Goal: Task Accomplishment & Management: Manage account settings

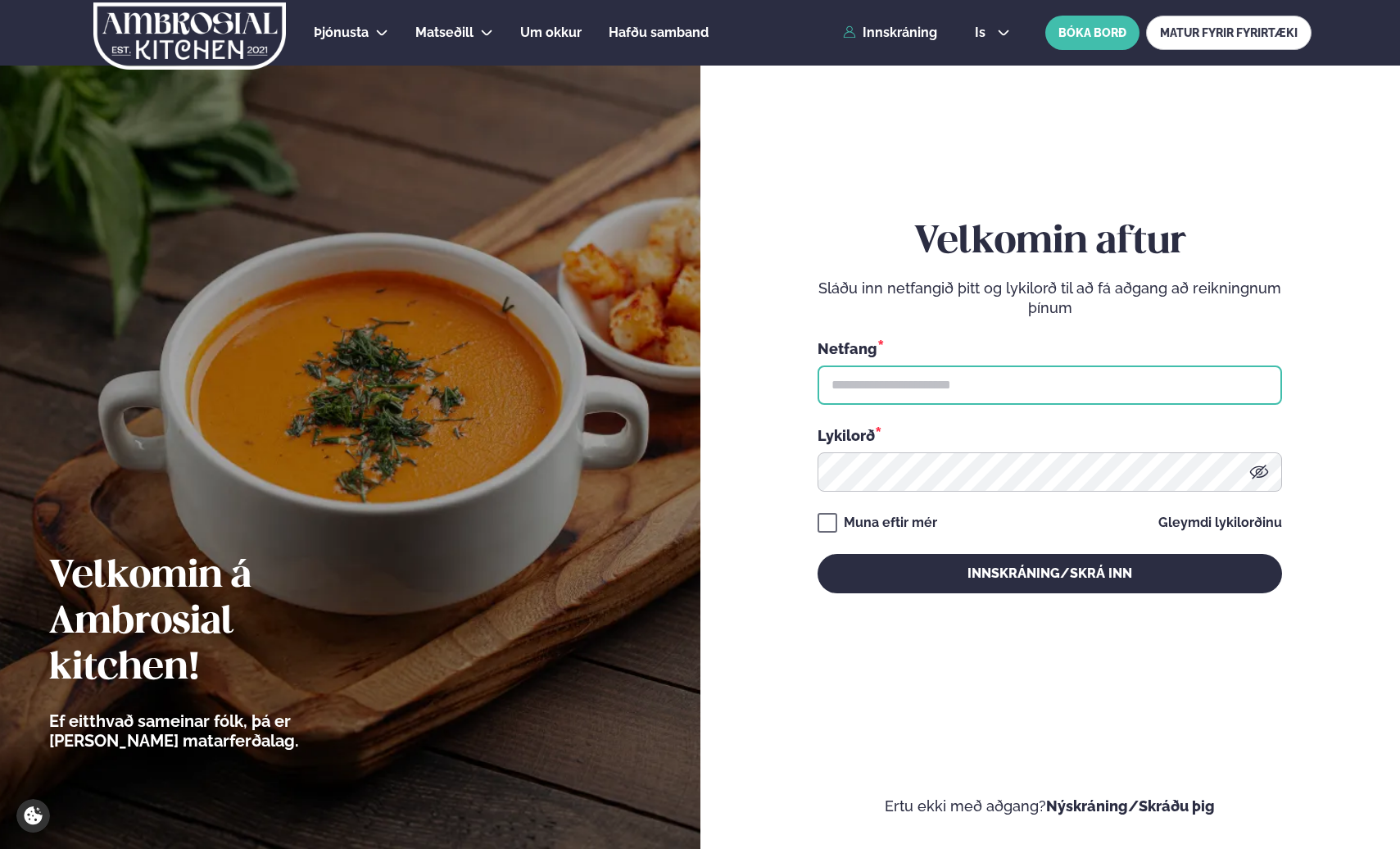
click at [1045, 392] on input "text" at bounding box center [1050, 385] width 465 height 40
type input "**********"
click at [920, 517] on div "Muna eftir mér" at bounding box center [890, 523] width 93 height 20
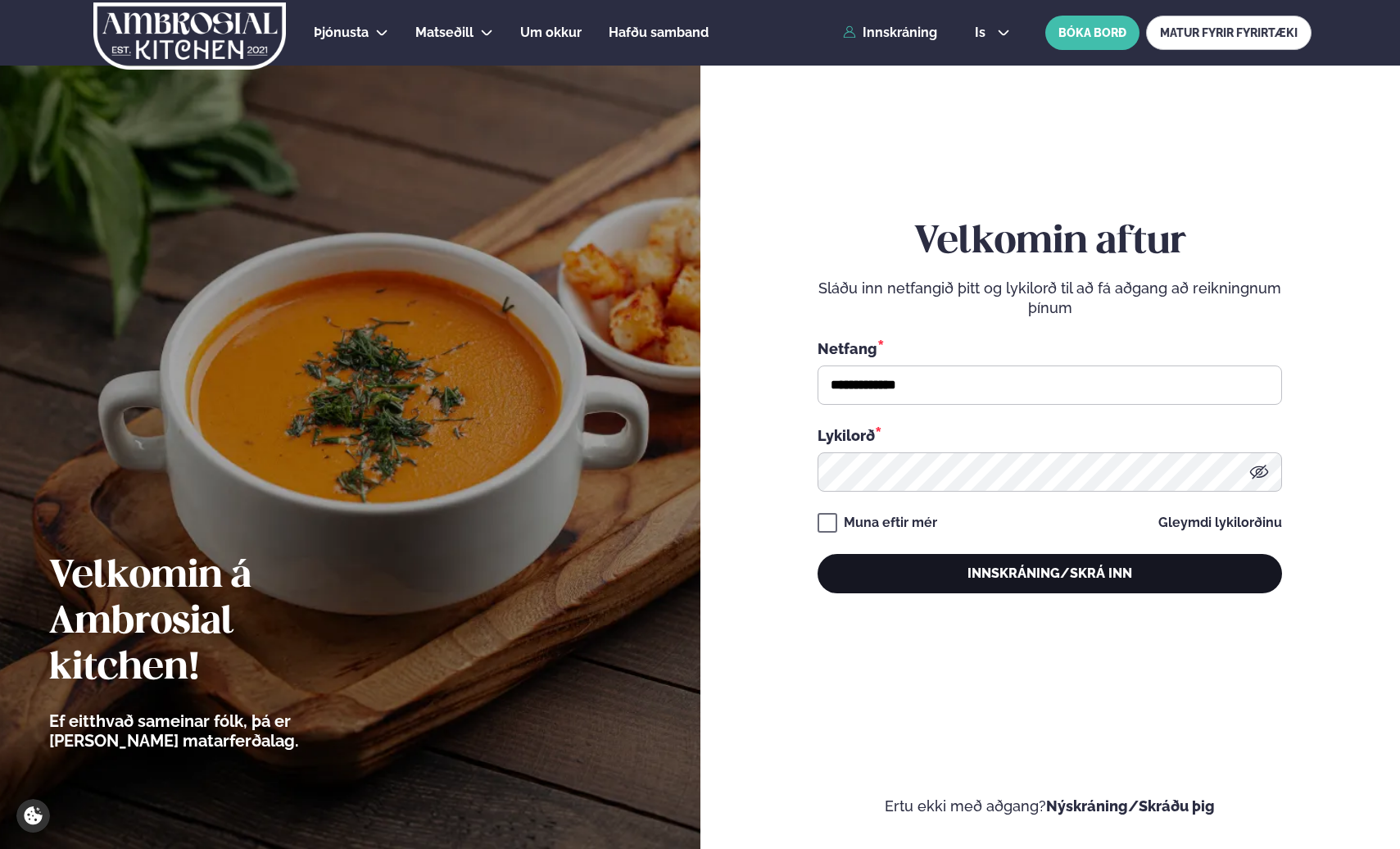
click at [902, 564] on button "Innskráning/Skrá inn" at bounding box center [1050, 574] width 465 height 40
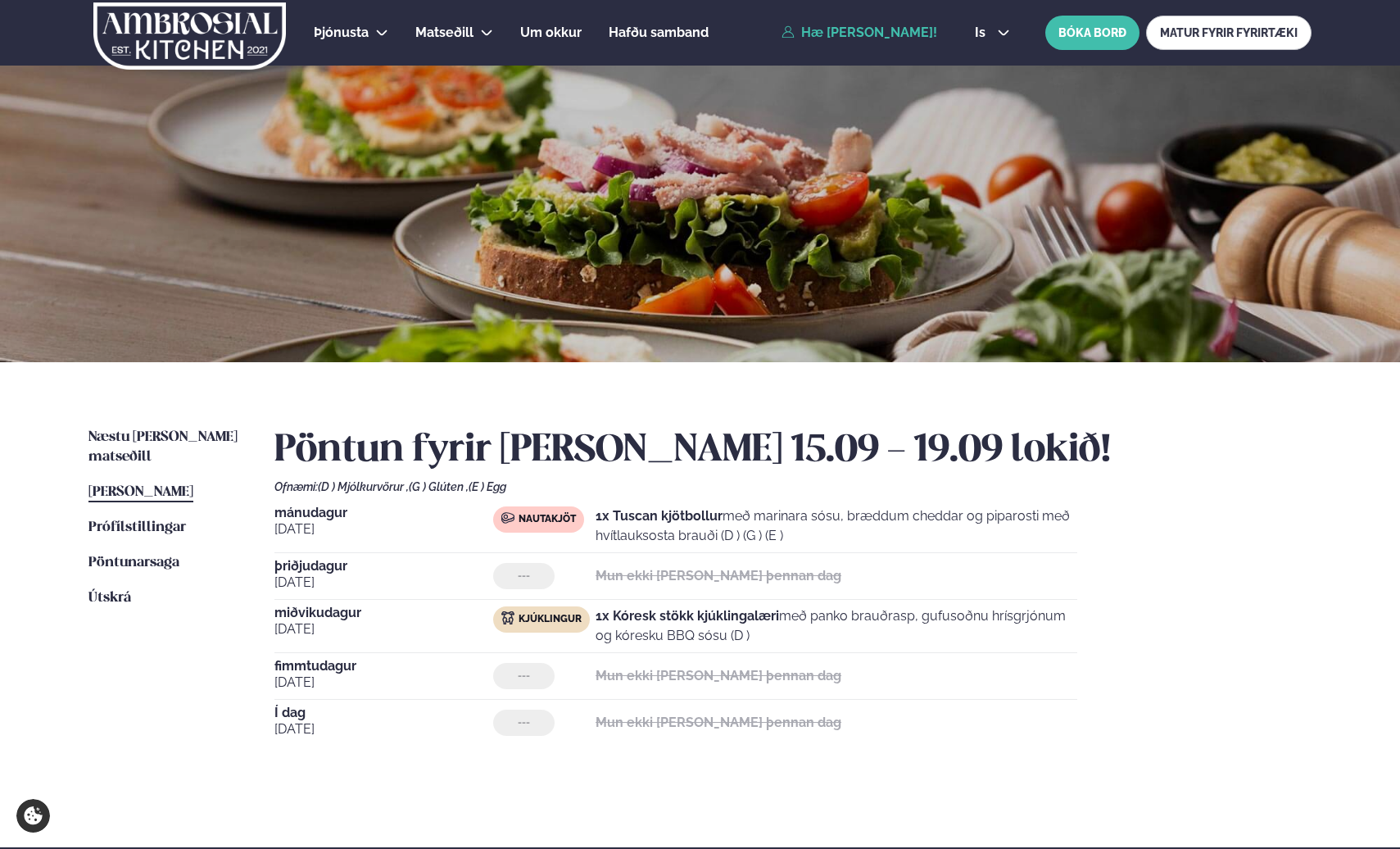
click at [887, 394] on div "Næstu [PERSON_NAME] matseðill Næsta vika [PERSON_NAME] matseðill [PERSON_NAME] …" at bounding box center [700, 604] width 1322 height 485
click at [157, 435] on span "Næstu [PERSON_NAME] matseðill" at bounding box center [162, 447] width 149 height 34
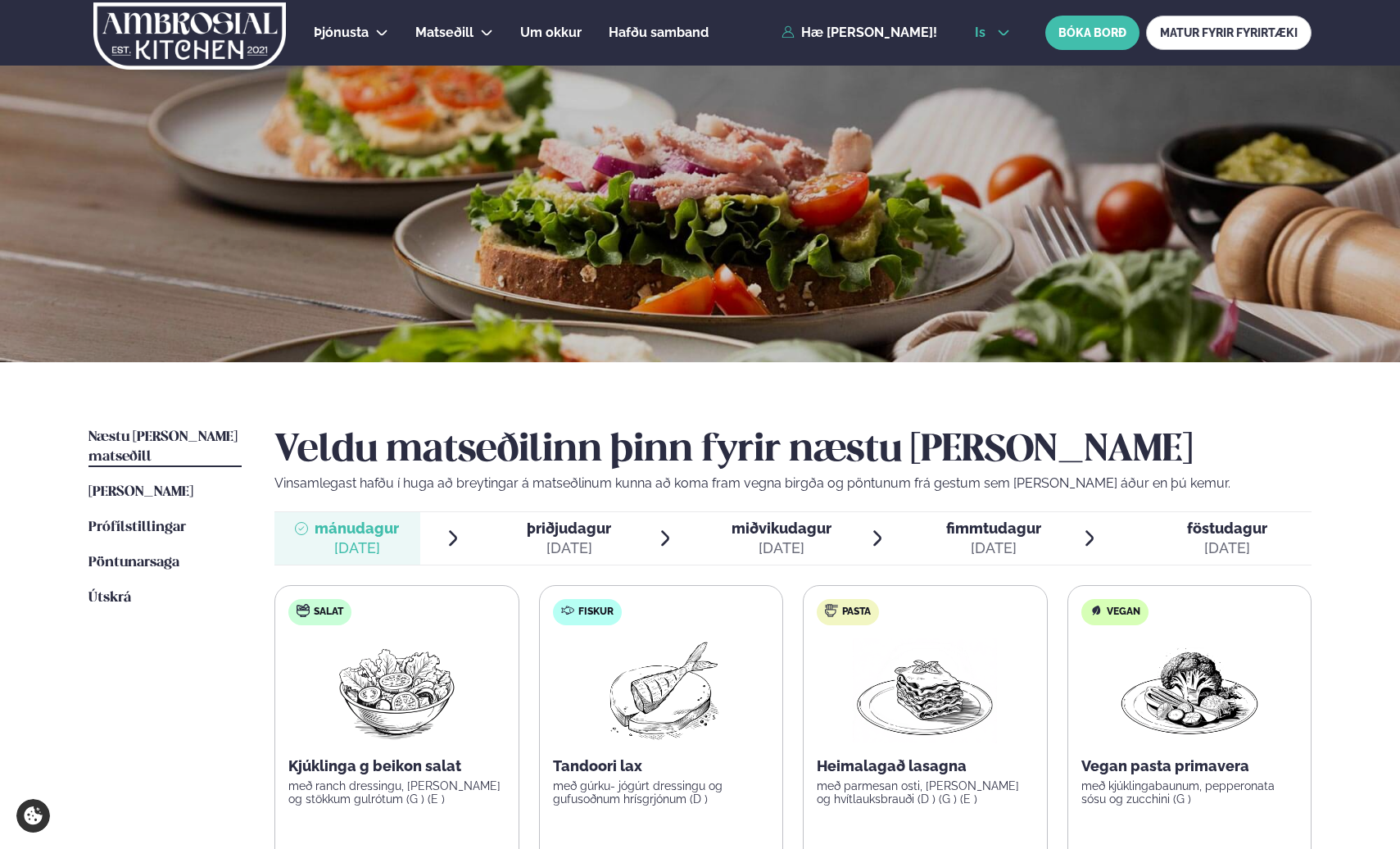
click at [1009, 37] on button "is" at bounding box center [992, 33] width 62 height 13
click at [999, 65] on link "en" at bounding box center [992, 63] width 62 height 33
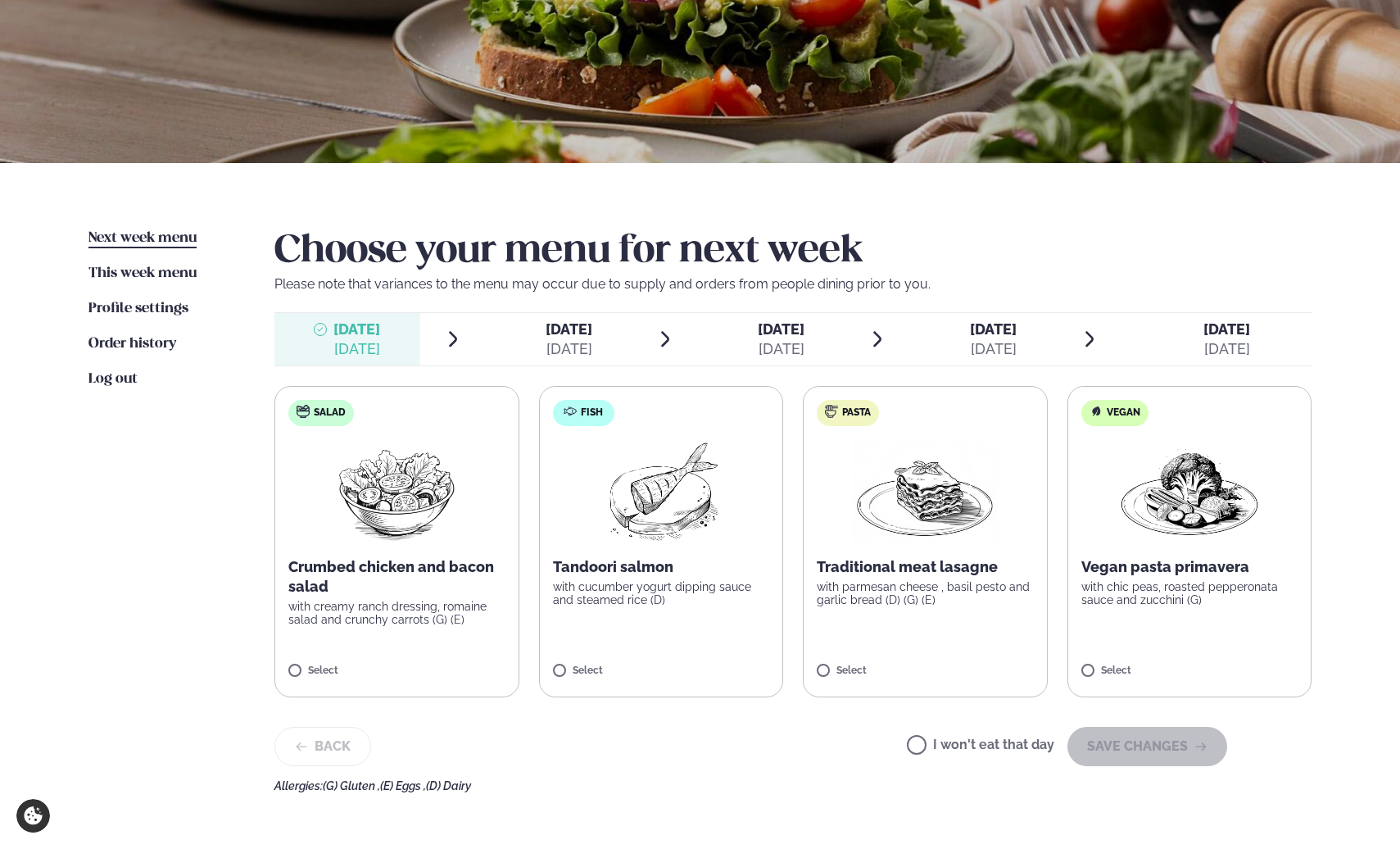
scroll to position [317, 0]
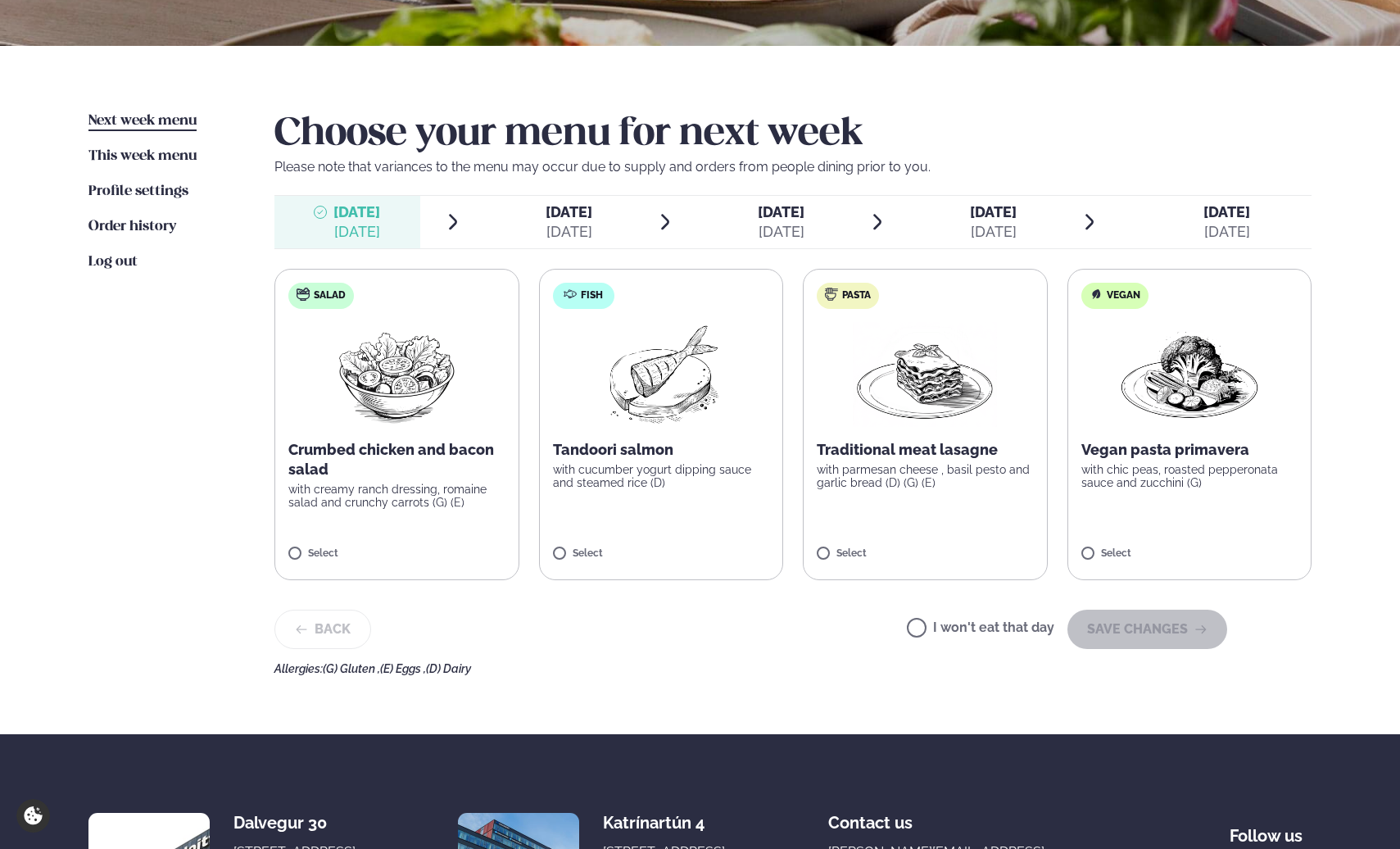
click at [915, 417] on img at bounding box center [925, 374] width 144 height 105
click at [1139, 631] on button "SAVE CHANGES" at bounding box center [1148, 630] width 160 height 40
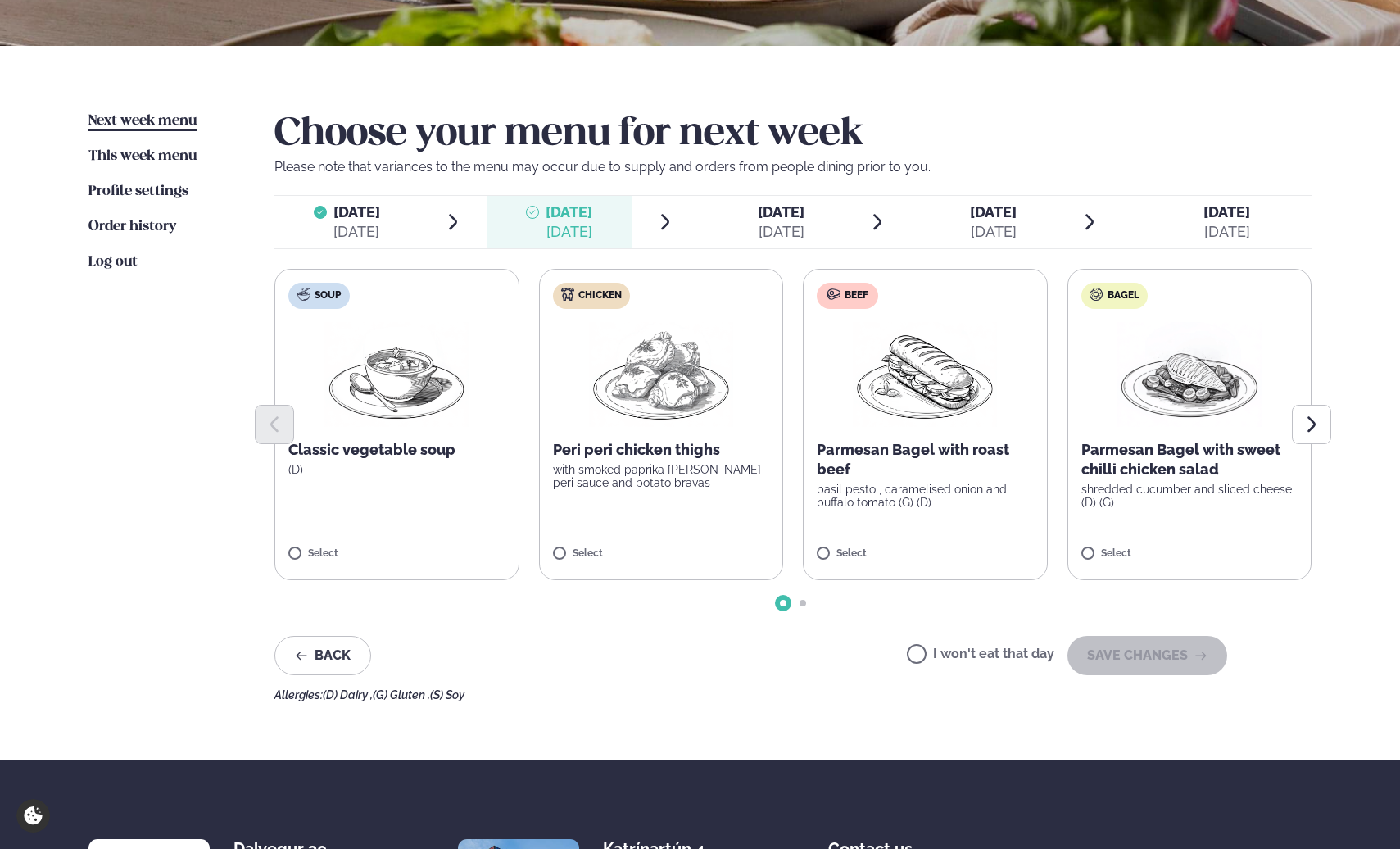
click at [639, 389] on img at bounding box center [661, 374] width 144 height 105
click at [1163, 666] on button "SAVE CHANGES" at bounding box center [1148, 656] width 160 height 40
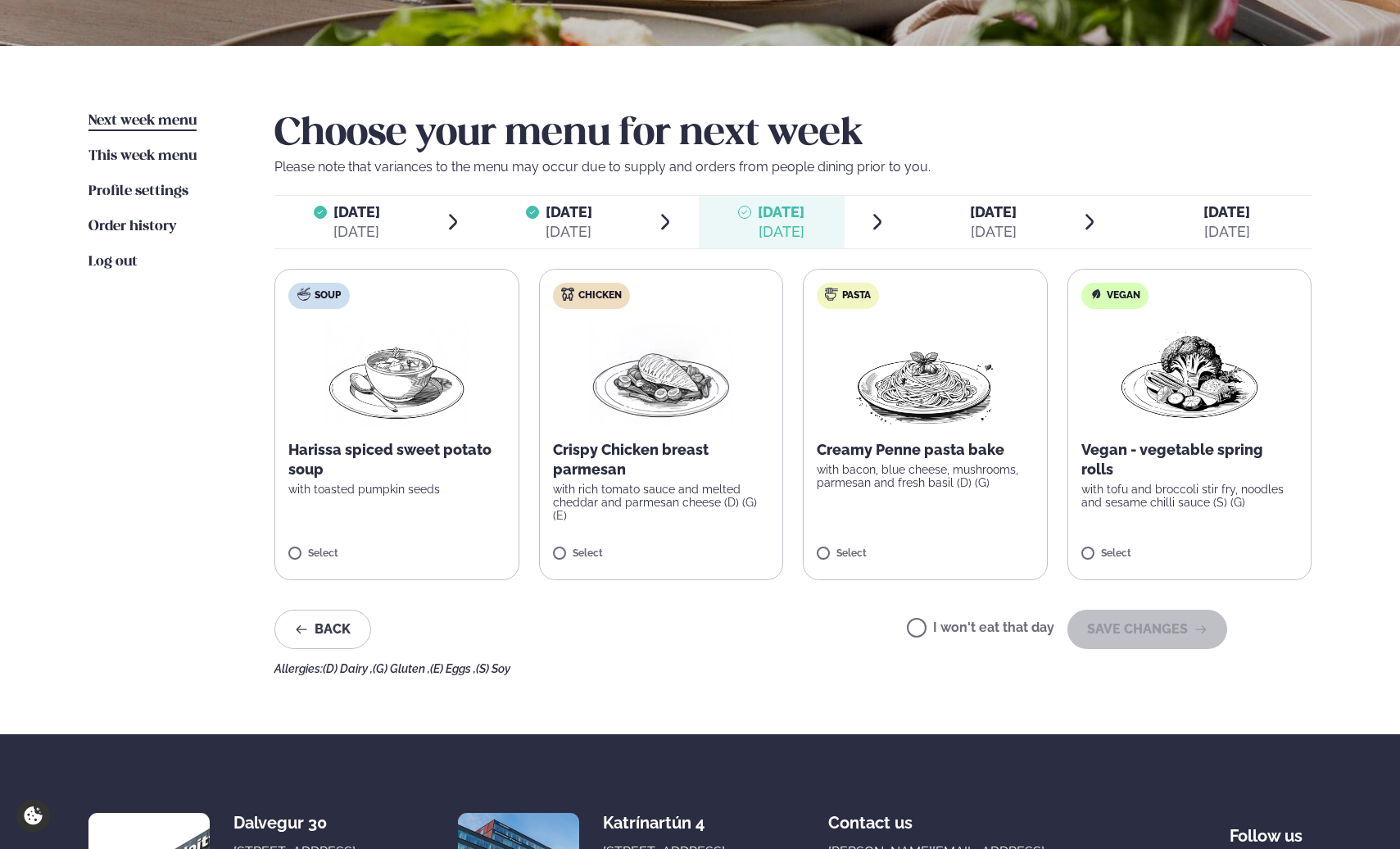
click at [630, 448] on p "Crispy Chicken breast parmesan" at bounding box center [661, 460] width 217 height 40
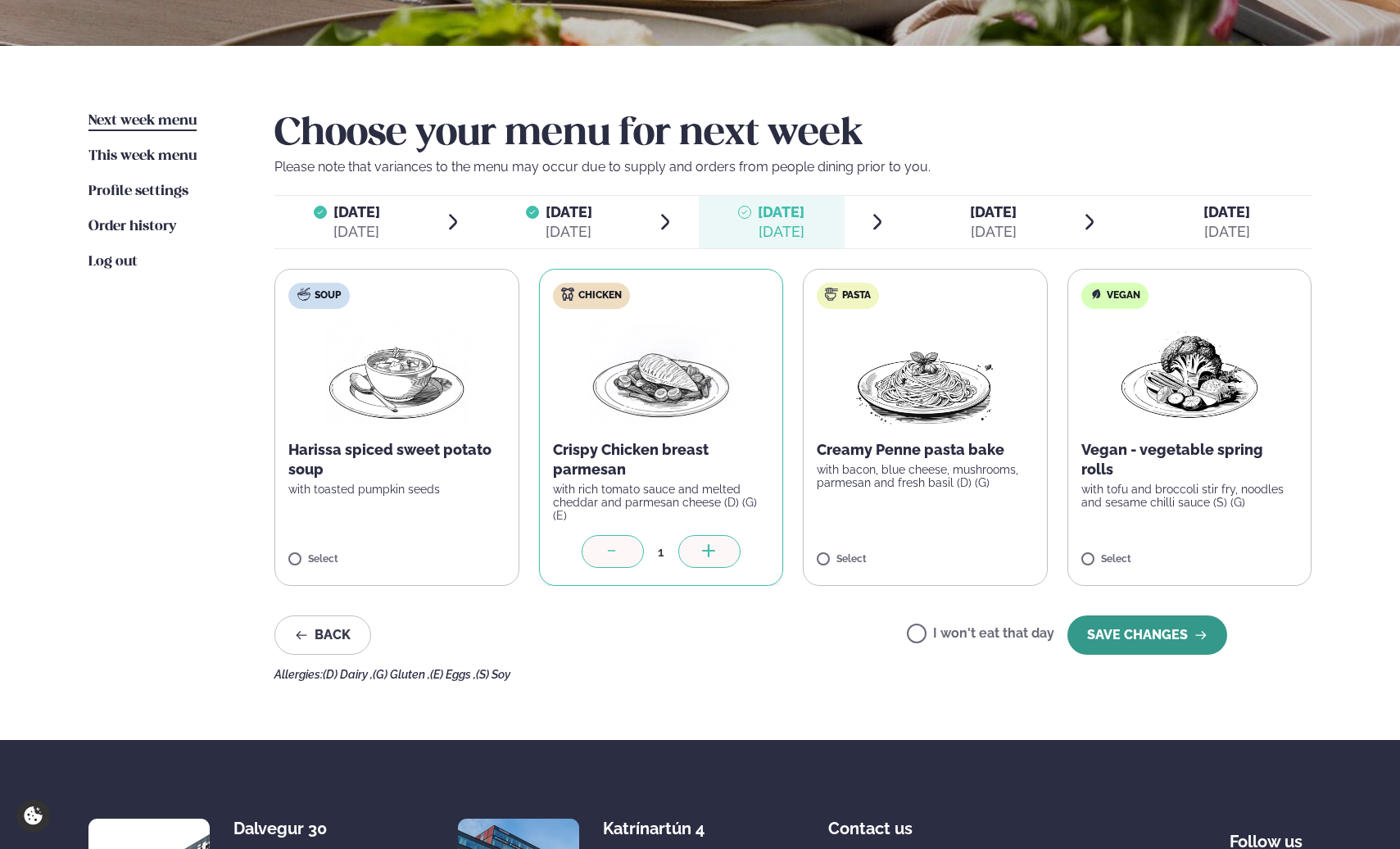
click at [1112, 616] on button "SAVE CHANGES" at bounding box center [1148, 636] width 160 height 40
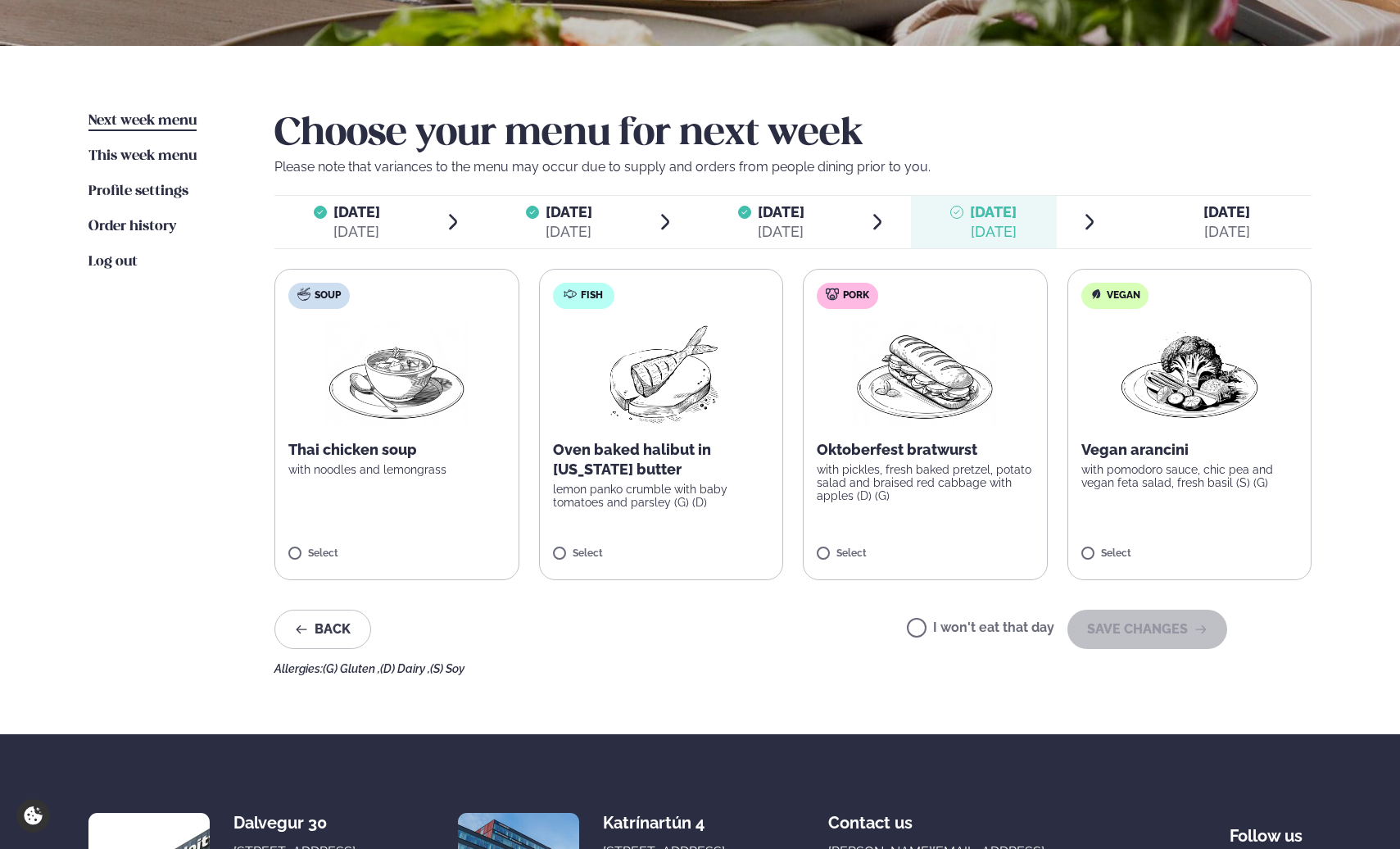
click at [948, 497] on p "with pickles, fresh baked pretzel, potato salad and braised red cabbage with ap…" at bounding box center [925, 483] width 217 height 40
click at [1113, 630] on button "SAVE CHANGES" at bounding box center [1148, 630] width 160 height 40
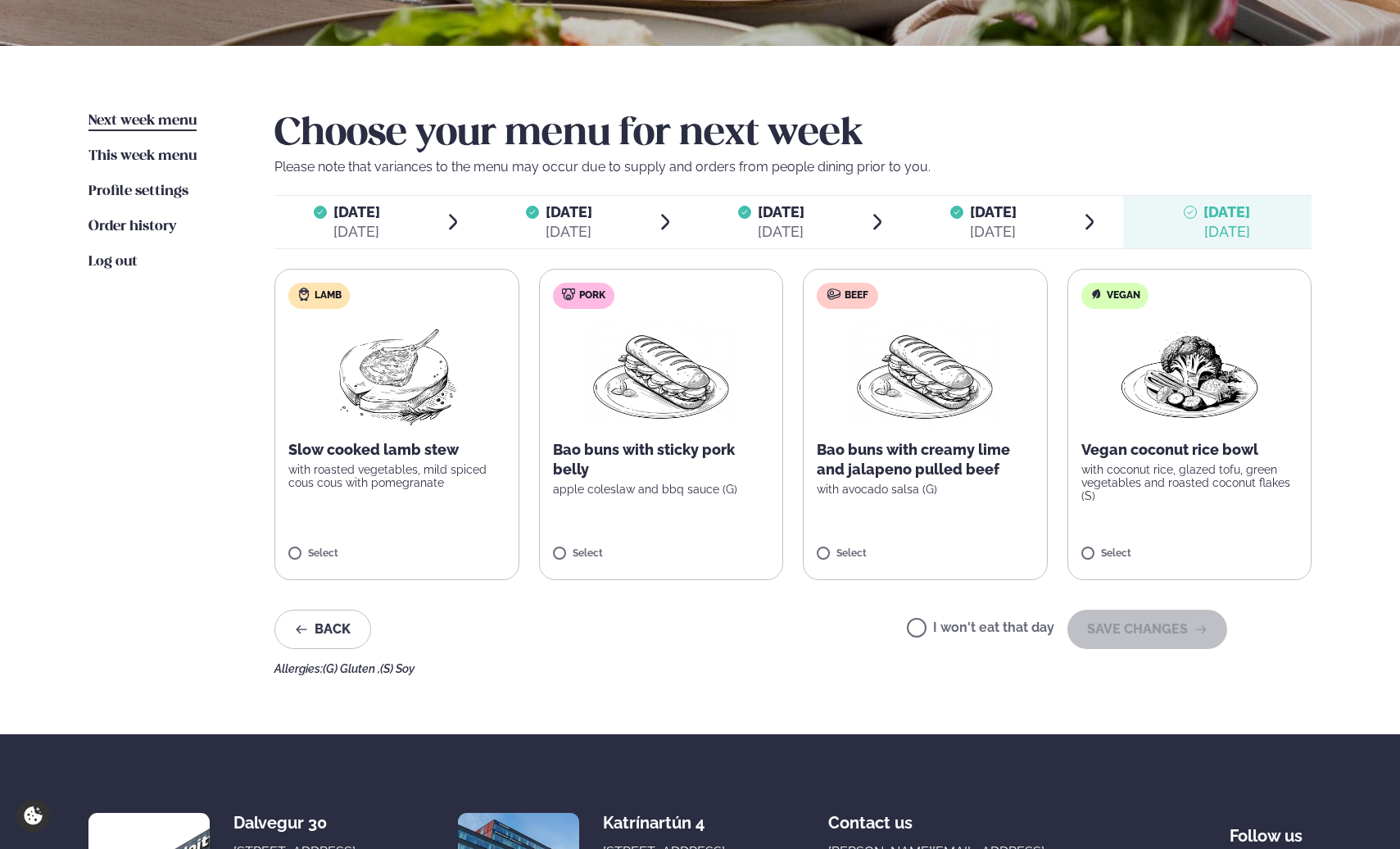
click at [892, 418] on img at bounding box center [925, 374] width 144 height 105
click at [1190, 638] on button "SAVE CHANGES" at bounding box center [1148, 630] width 160 height 40
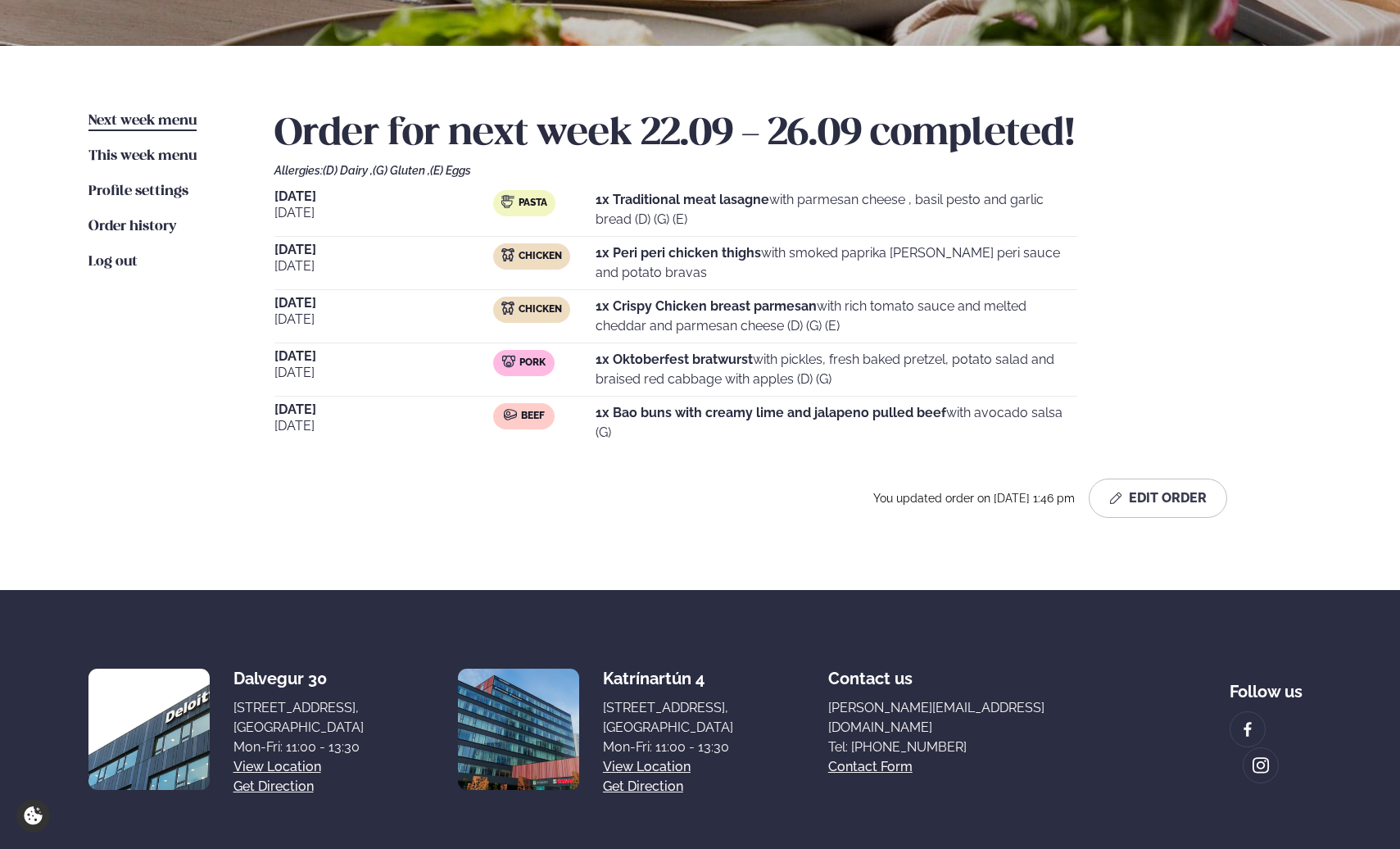
drag, startPoint x: 622, startPoint y: 332, endPoint x: 275, endPoint y: 198, distance: 372.0
click at [275, 198] on div "[DATE] Pasta 1x Traditional meat lasagne with parmesan cheese , basil pesto and…" at bounding box center [793, 320] width 1037 height 259
copy div "[DATE] Pasta 1x Traditional meat lasagne with parmesan cheese , basil pesto and…"
